Goal: Transaction & Acquisition: Book appointment/travel/reservation

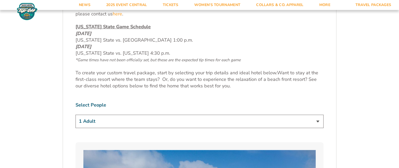
scroll to position [262, 0]
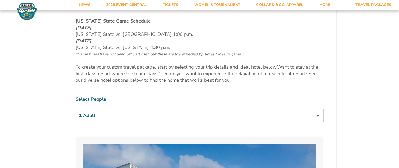
click at [315, 116] on select "1 Adult 2 Adults 3 Adults 4 Adults 2 Adults + 1 Child 2 Adults + 2 Children 2 A…" at bounding box center [199, 115] width 248 height 13
select select "2 Adults"
click at [75, 109] on select "1 Adult 2 Adults 3 Adults 4 Adults 2 Adults + 1 Child 2 Adults + 2 Children 2 A…" at bounding box center [199, 115] width 248 height 13
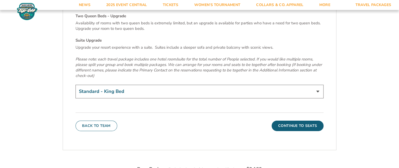
scroll to position [1834, 0]
click at [318, 85] on select "Standard - King Bed Two Queen Beds - Upgrade (+$15 per night) Suite Upgrade (+$…" at bounding box center [199, 91] width 248 height 13
select select "Two Queen Beds - Upgrade"
click at [75, 85] on select "Standard - King Bed Two Queen Beds - Upgrade (+$15 per night) Suite Upgrade (+$…" at bounding box center [199, 91] width 248 height 13
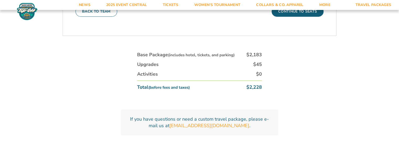
scroll to position [1896, 0]
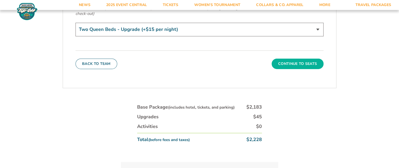
click at [293, 59] on button "Continue To Seats" at bounding box center [297, 64] width 52 height 10
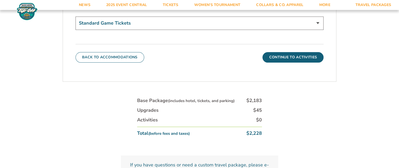
scroll to position [210, 0]
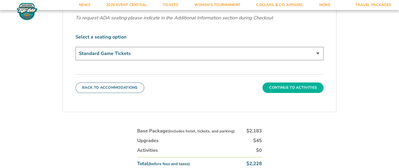
click at [290, 87] on button "Continue To Activities" at bounding box center [292, 88] width 61 height 10
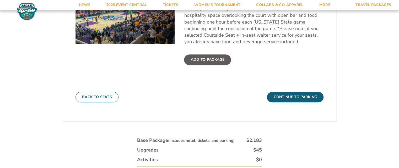
scroll to position [210, 0]
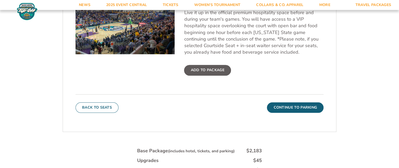
click at [205, 68] on label "Add To Package" at bounding box center [207, 70] width 47 height 10
click at [0, 0] on input "Add To Package" at bounding box center [0, 0] width 0 height 0
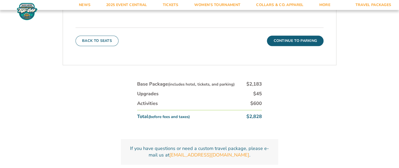
scroll to position [289, 0]
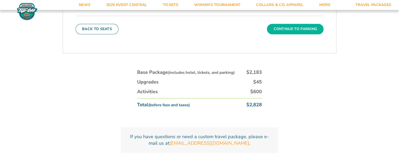
click at [296, 26] on button "Continue To Parking" at bounding box center [295, 29] width 57 height 10
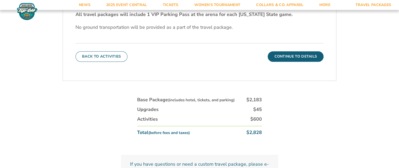
scroll to position [210, 0]
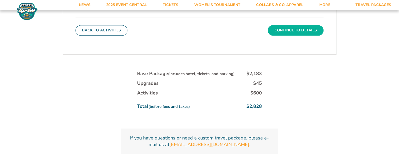
click at [296, 29] on button "Continue To Details" at bounding box center [296, 30] width 56 height 10
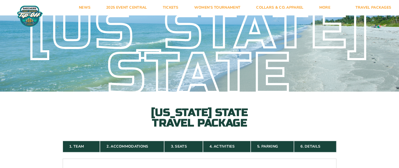
scroll to position [1, 0]
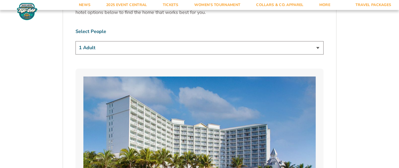
scroll to position [314, 0]
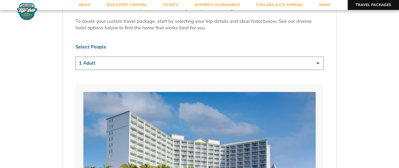
click at [365, 6] on link "Travel Packages" at bounding box center [373, 5] width 52 height 10
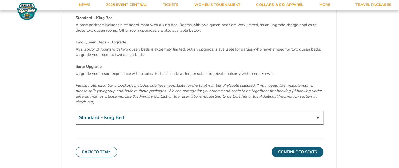
scroll to position [1808, 0]
click at [318, 111] on select "Standard - King Bed Two Queen Beds - Upgrade (+$15 per night) Suite Upgrade (+$…" at bounding box center [199, 117] width 248 height 13
select select "Two Queen Beds - Upgrade"
click at [75, 111] on select "Standard - King Bed Two Queen Beds - Upgrade (+$15 per night) Suite Upgrade (+$…" at bounding box center [199, 117] width 248 height 13
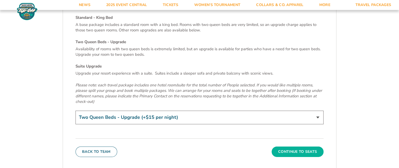
click at [307, 147] on button "Continue To Seats" at bounding box center [297, 152] width 52 height 10
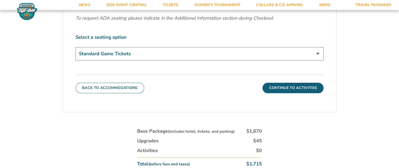
scroll to position [0, 0]
